Goal: Task Accomplishment & Management: Manage account settings

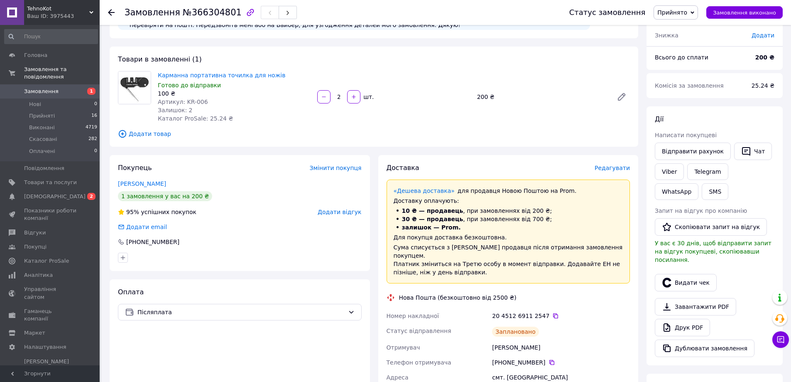
scroll to position [42, 0]
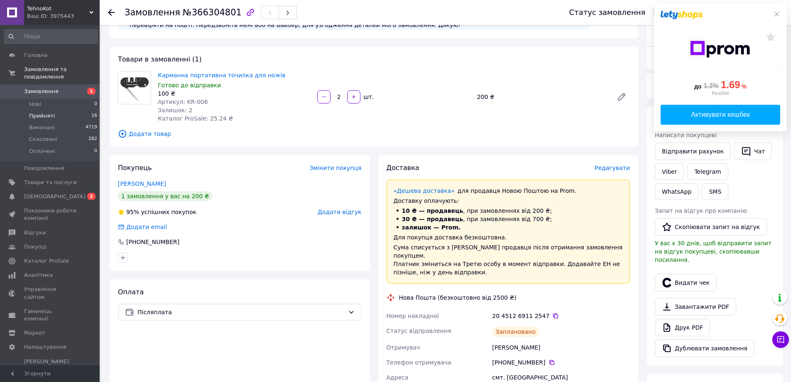
click at [78, 110] on li "Прийняті 16" at bounding box center [51, 116] width 102 height 12
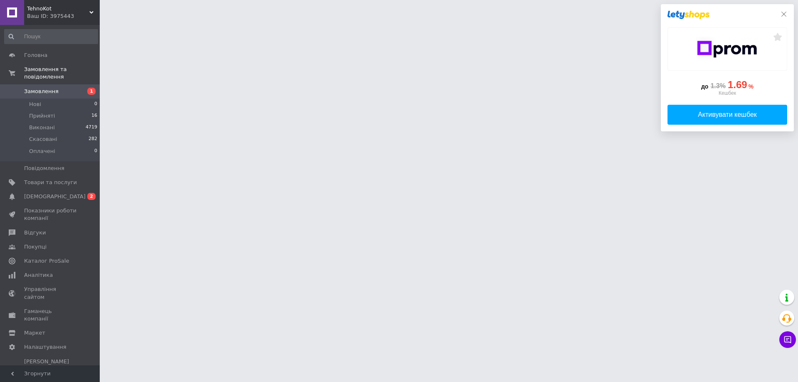
click at [781, 12] on icon at bounding box center [783, 14] width 7 height 7
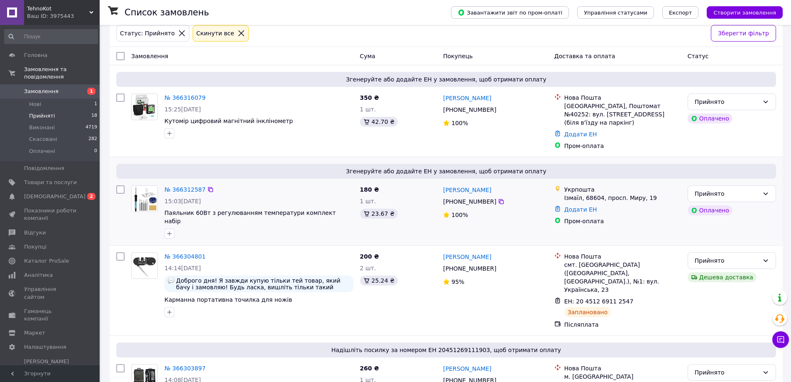
scroll to position [42, 0]
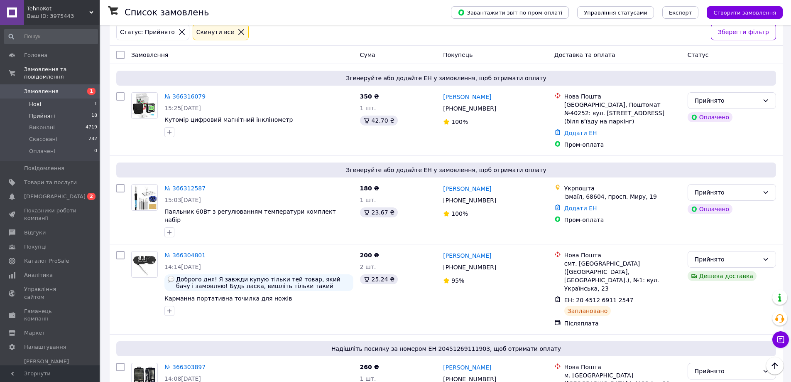
click at [40, 101] on span "Нові" at bounding box center [35, 104] width 12 height 7
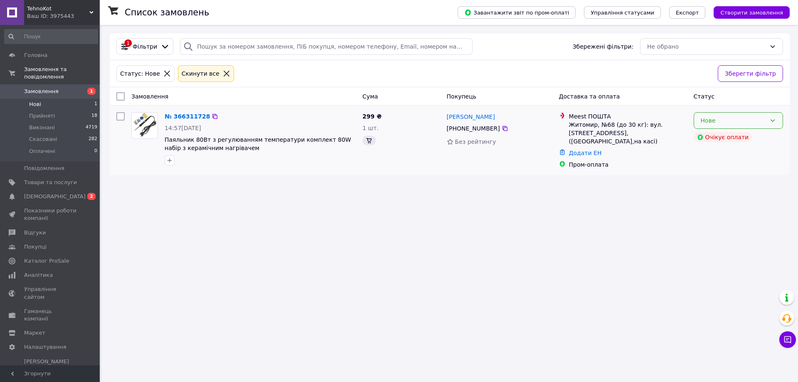
click at [724, 121] on div "Нове" at bounding box center [732, 120] width 65 height 9
click at [722, 137] on li "Прийнято" at bounding box center [738, 138] width 88 height 15
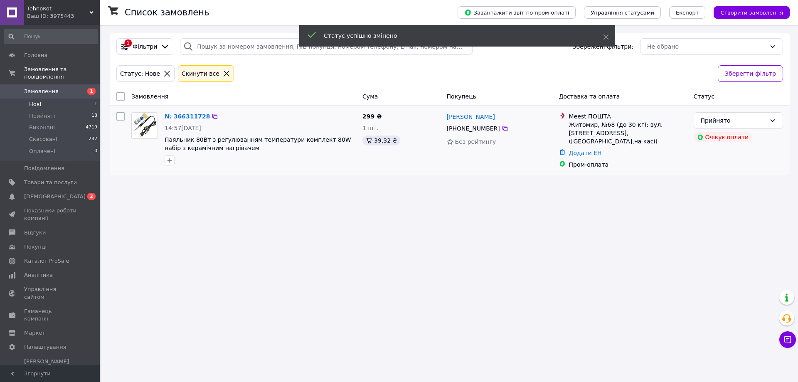
click at [193, 116] on link "№ 366311728" at bounding box center [186, 116] width 45 height 7
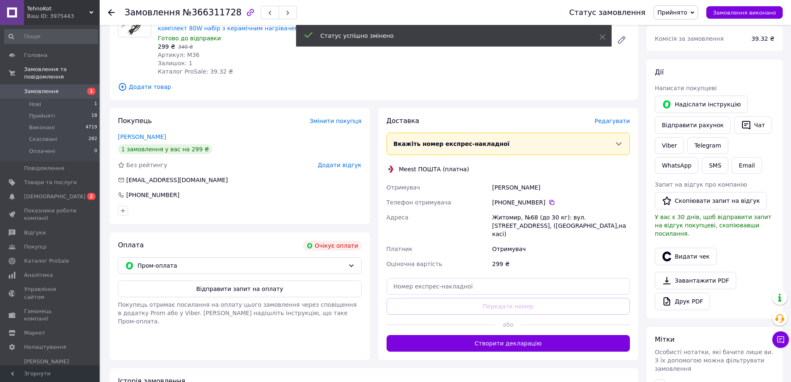
scroll to position [91, 0]
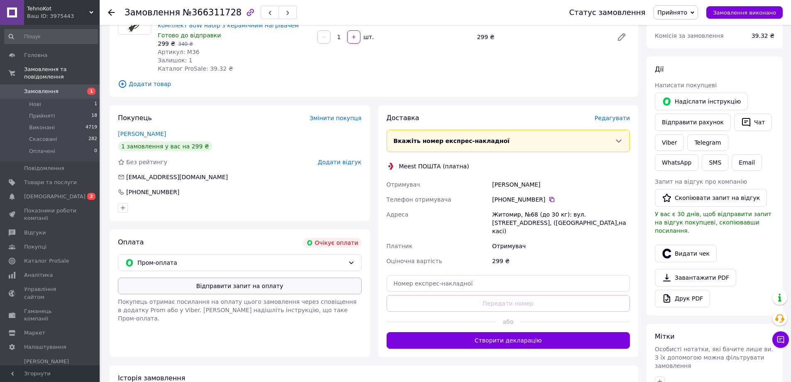
click at [246, 289] on button "Відправити запит на оплату" at bounding box center [240, 285] width 244 height 17
click at [70, 110] on li "Прийняті 18" at bounding box center [51, 116] width 102 height 12
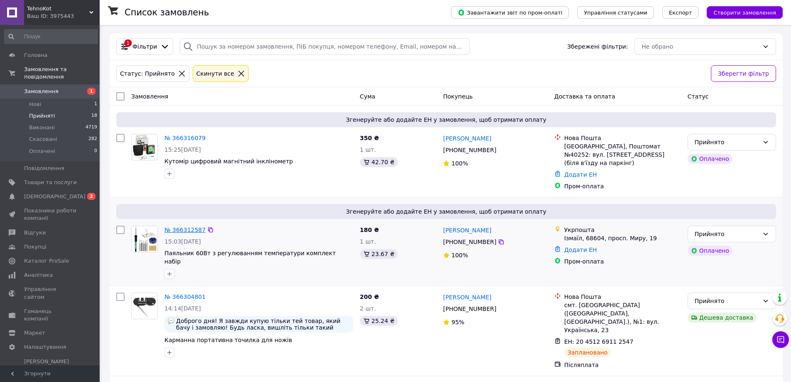
click at [191, 226] on link "№ 366312587" at bounding box center [184, 229] width 41 height 7
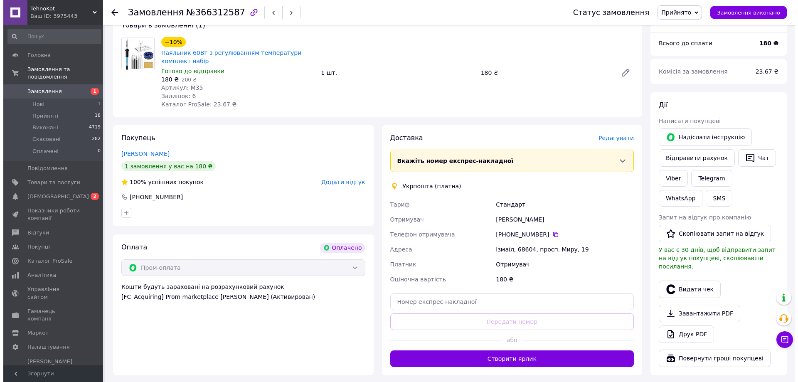
scroll to position [291, 0]
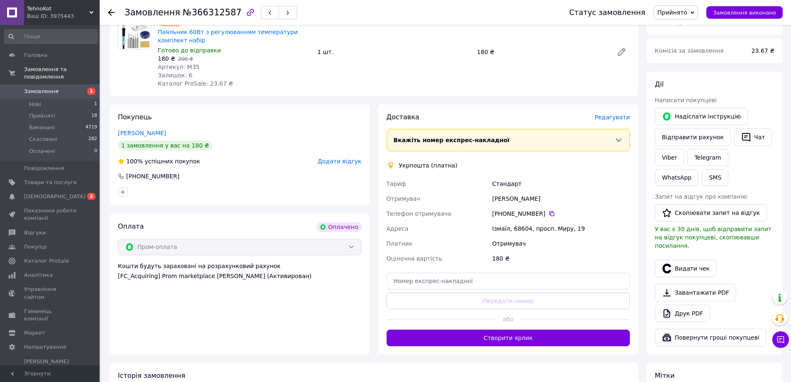
click at [619, 113] on div "Доставка Редагувати" at bounding box center [509, 118] width 244 height 10
click at [619, 114] on span "Редагувати" at bounding box center [612, 117] width 35 height 7
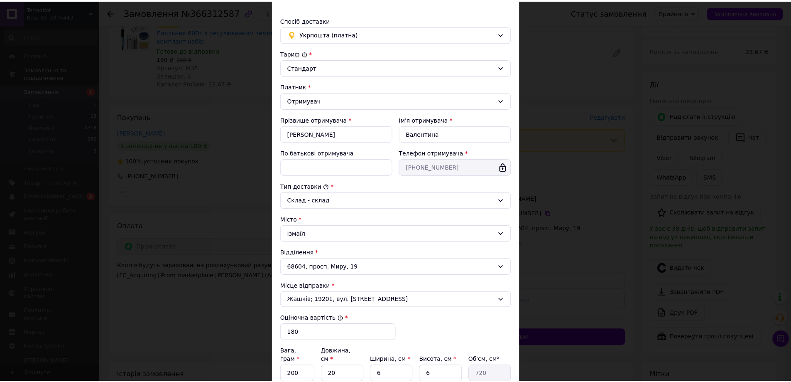
scroll to position [138, 0]
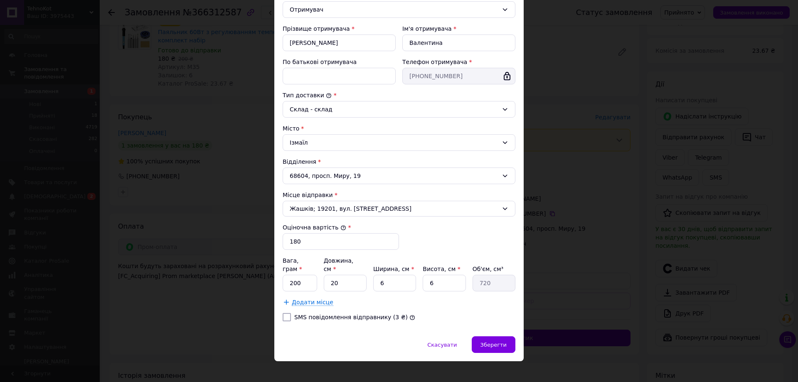
click at [350, 285] on div "Вага, грам * 200 Довжина, см * 20 Ширина, см * 6 Висота, см * 6 Об'єм, см³ 720 …" at bounding box center [398, 281] width 233 height 50
click at [349, 275] on input "20" at bounding box center [345, 283] width 43 height 17
type input "2"
type input "72"
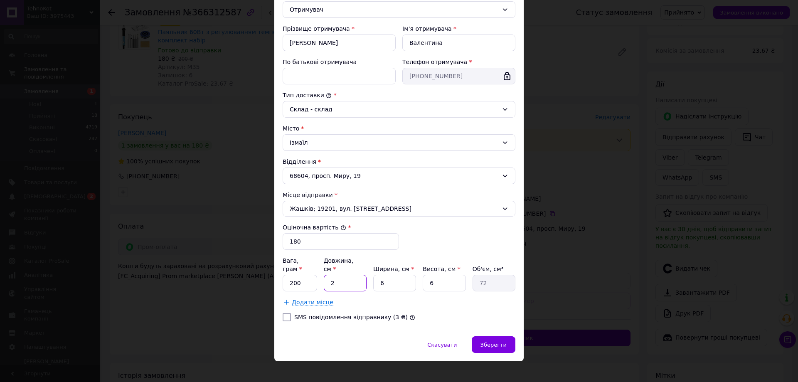
type input "25"
type input "900"
type input "25"
type input "8"
type input "1200"
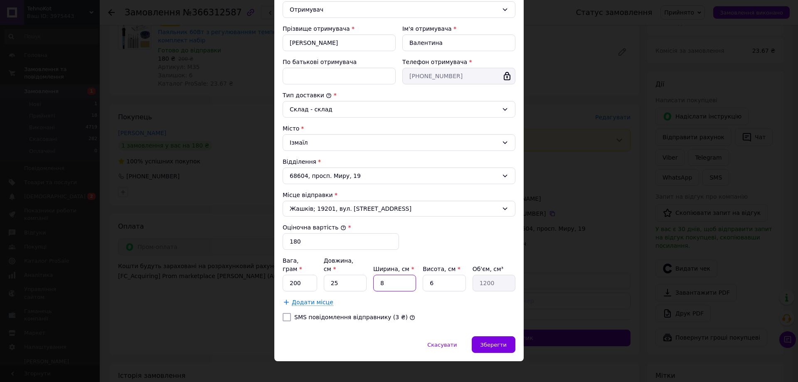
type input "8"
click at [498, 341] on span "Зберегти" at bounding box center [493, 344] width 26 height 6
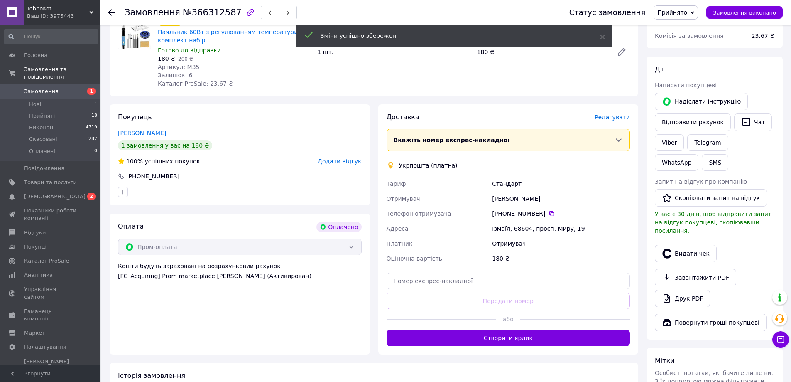
click at [520, 331] on button "Створити ярлик" at bounding box center [509, 337] width 244 height 17
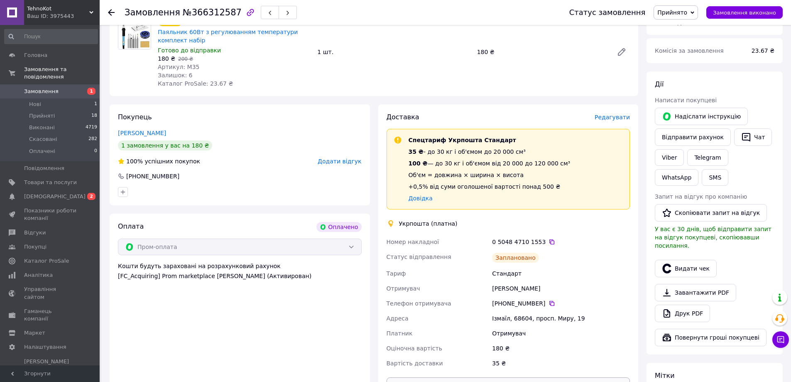
click at [517, 377] on button "Роздрукувати ярлик" at bounding box center [509, 385] width 244 height 17
click at [68, 110] on li "Прийняті 18" at bounding box center [51, 116] width 102 height 12
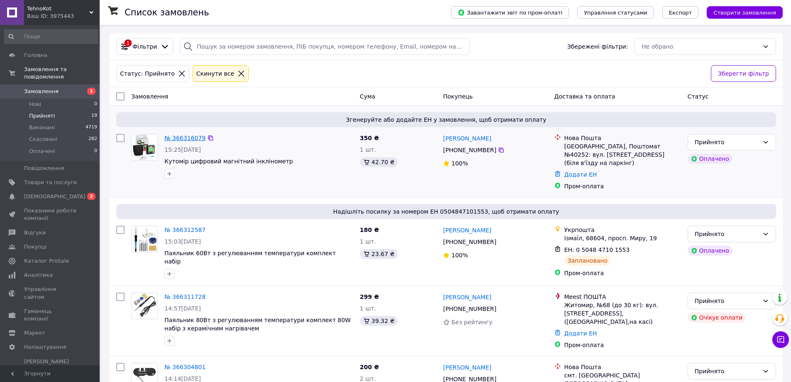
click at [187, 138] on link "№ 366316079" at bounding box center [184, 138] width 41 height 7
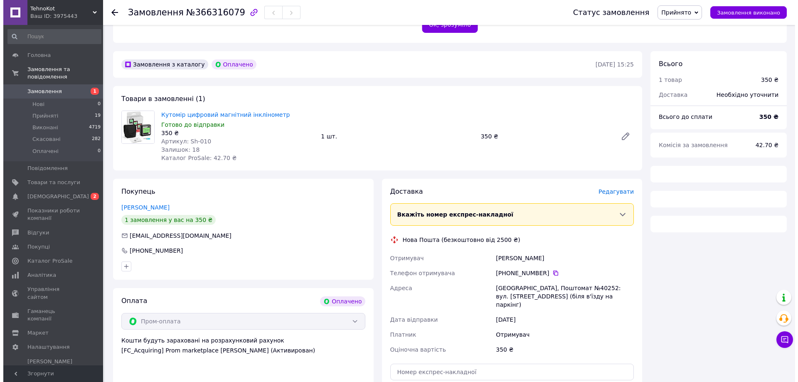
scroll to position [208, 0]
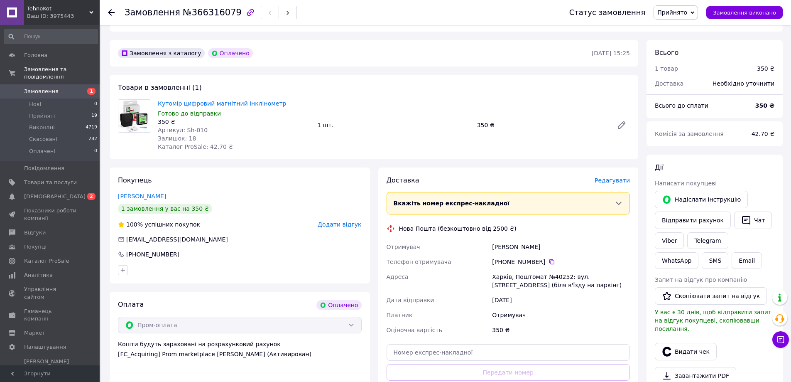
click at [619, 177] on span "Редагувати" at bounding box center [612, 180] width 35 height 7
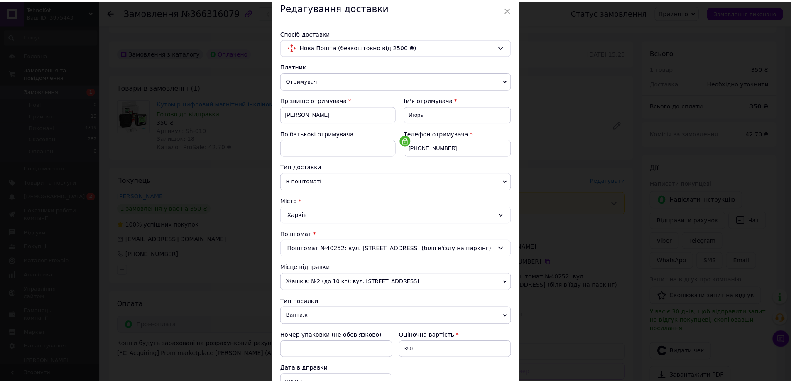
scroll to position [170, 0]
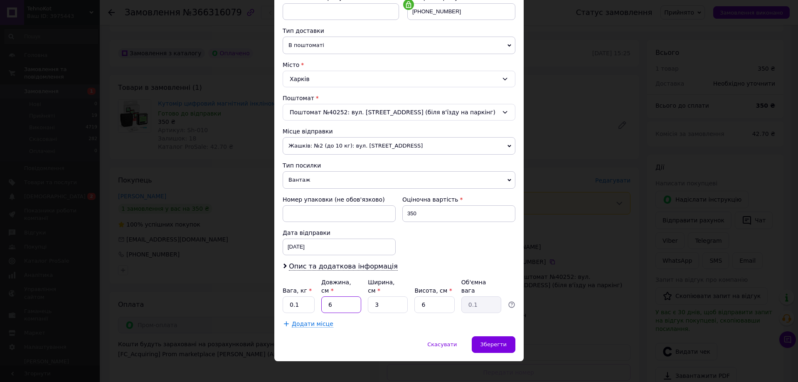
click at [344, 296] on input "6" at bounding box center [341, 304] width 40 height 17
type input "2"
type input "1"
type input "0.1"
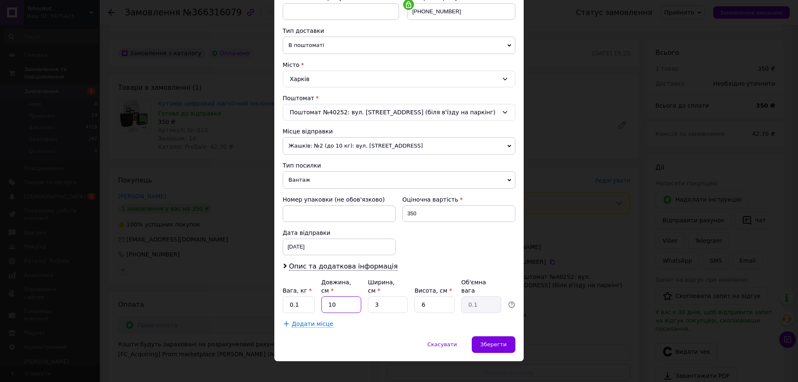
type input "10"
type input "0.15"
type input "10"
drag, startPoint x: 300, startPoint y: 300, endPoint x: 293, endPoint y: 299, distance: 7.5
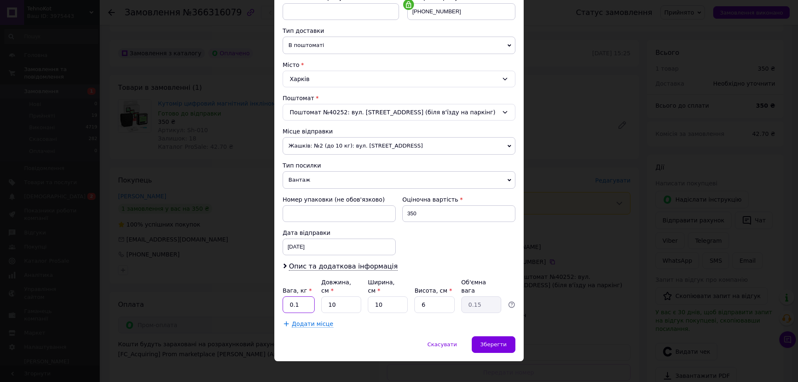
click at [293, 299] on input "0.1" at bounding box center [298, 304] width 32 height 17
type input "0.2"
click at [479, 336] on div "Зберегти" at bounding box center [493, 344] width 44 height 17
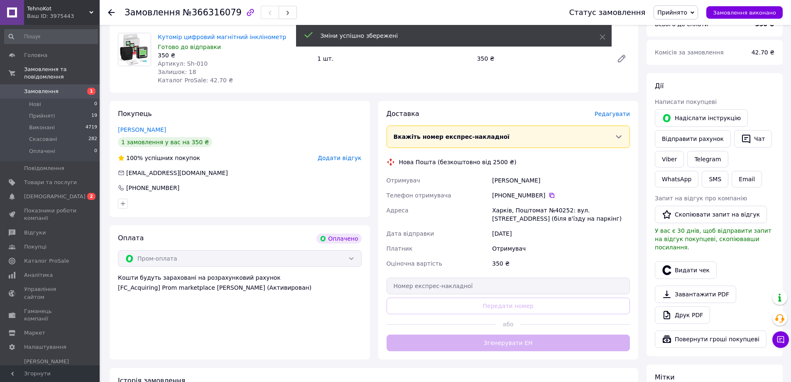
scroll to position [291, 0]
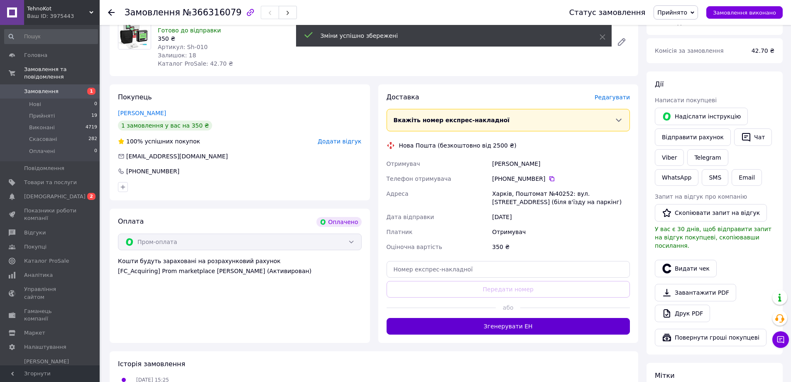
click at [485, 320] on button "Згенерувати ЕН" at bounding box center [509, 326] width 244 height 17
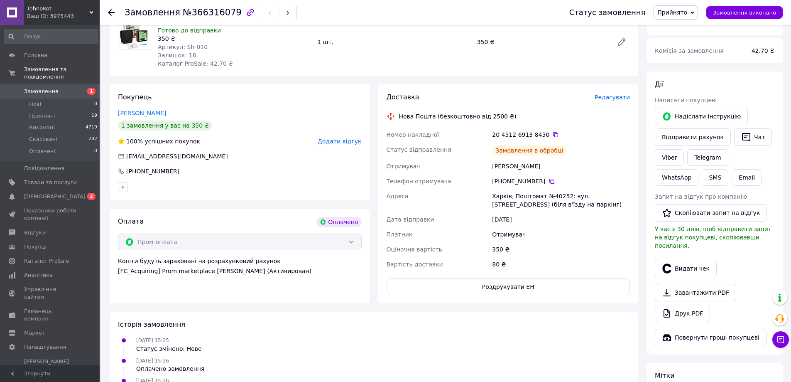
click at [482, 278] on button "Роздрукувати ЕН" at bounding box center [509, 286] width 244 height 17
click at [68, 113] on li "Прийняті 19" at bounding box center [51, 116] width 102 height 12
